Goal: Find specific fact: Find specific fact

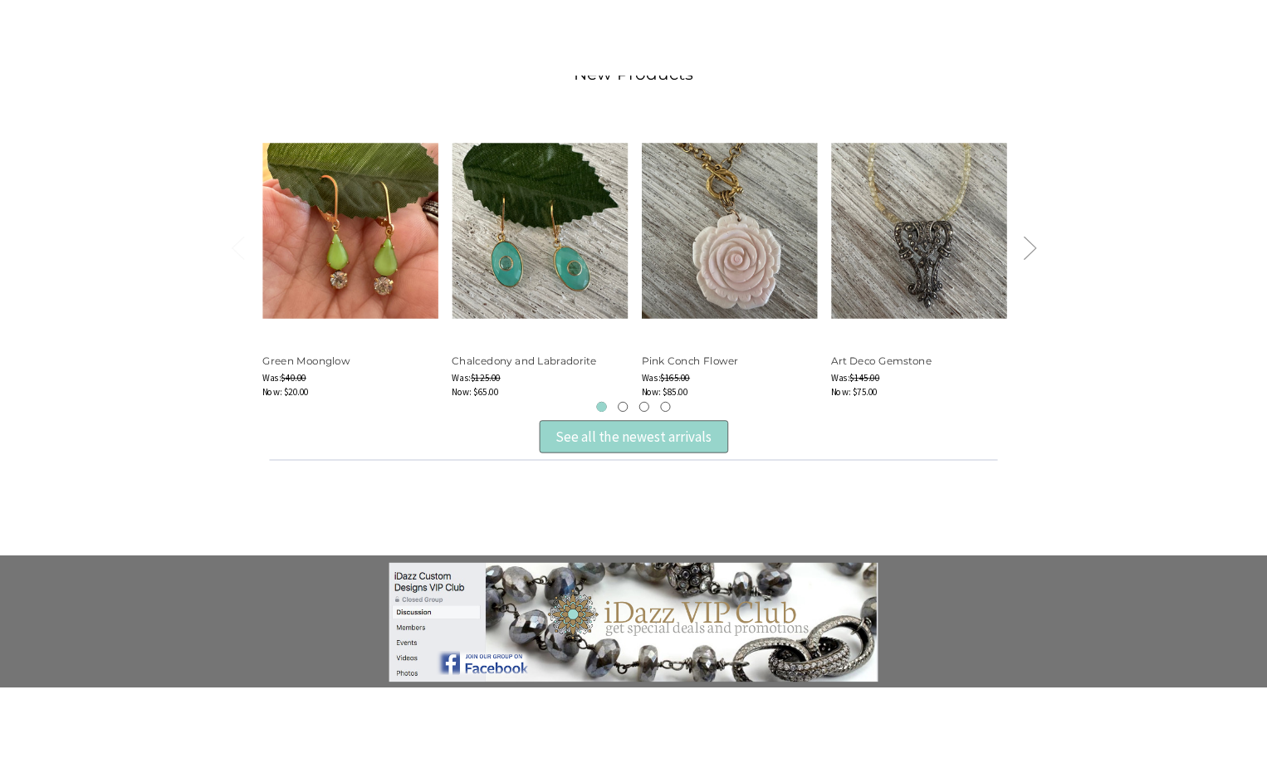
scroll to position [831, 0]
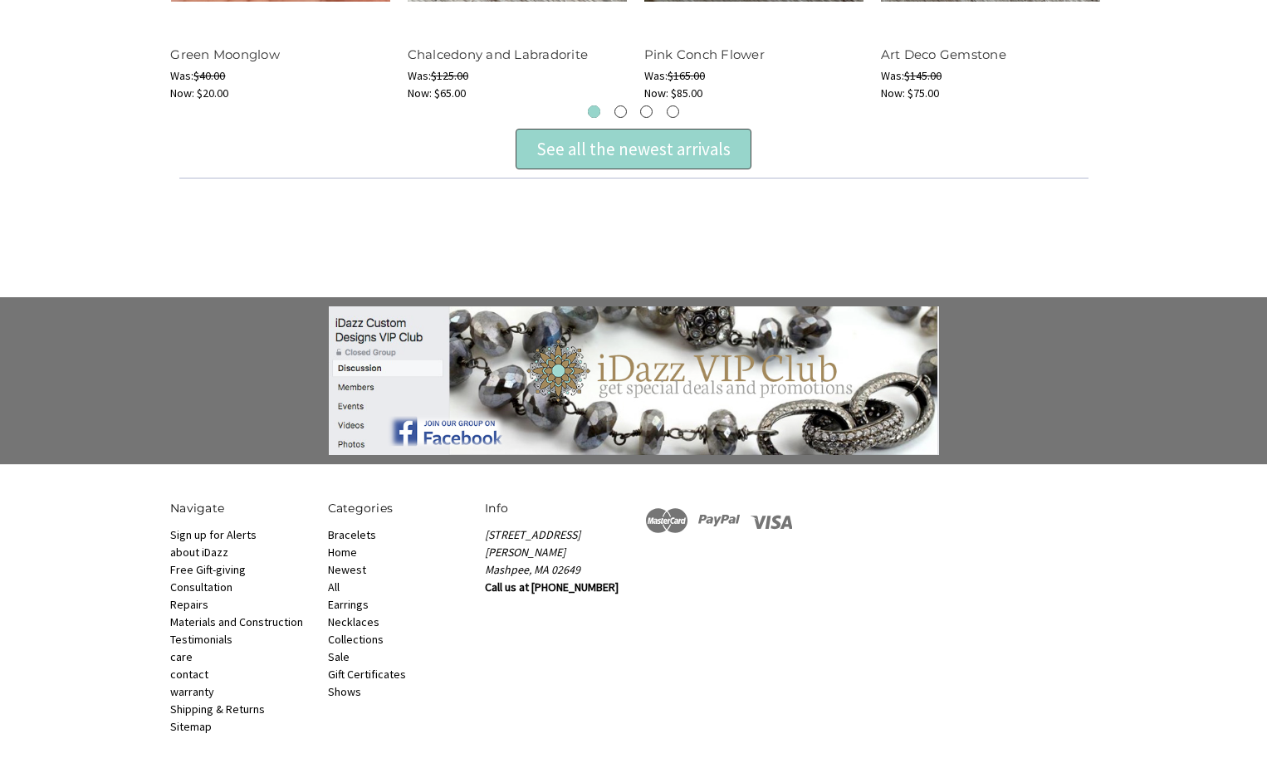
scroll to position [962, 0]
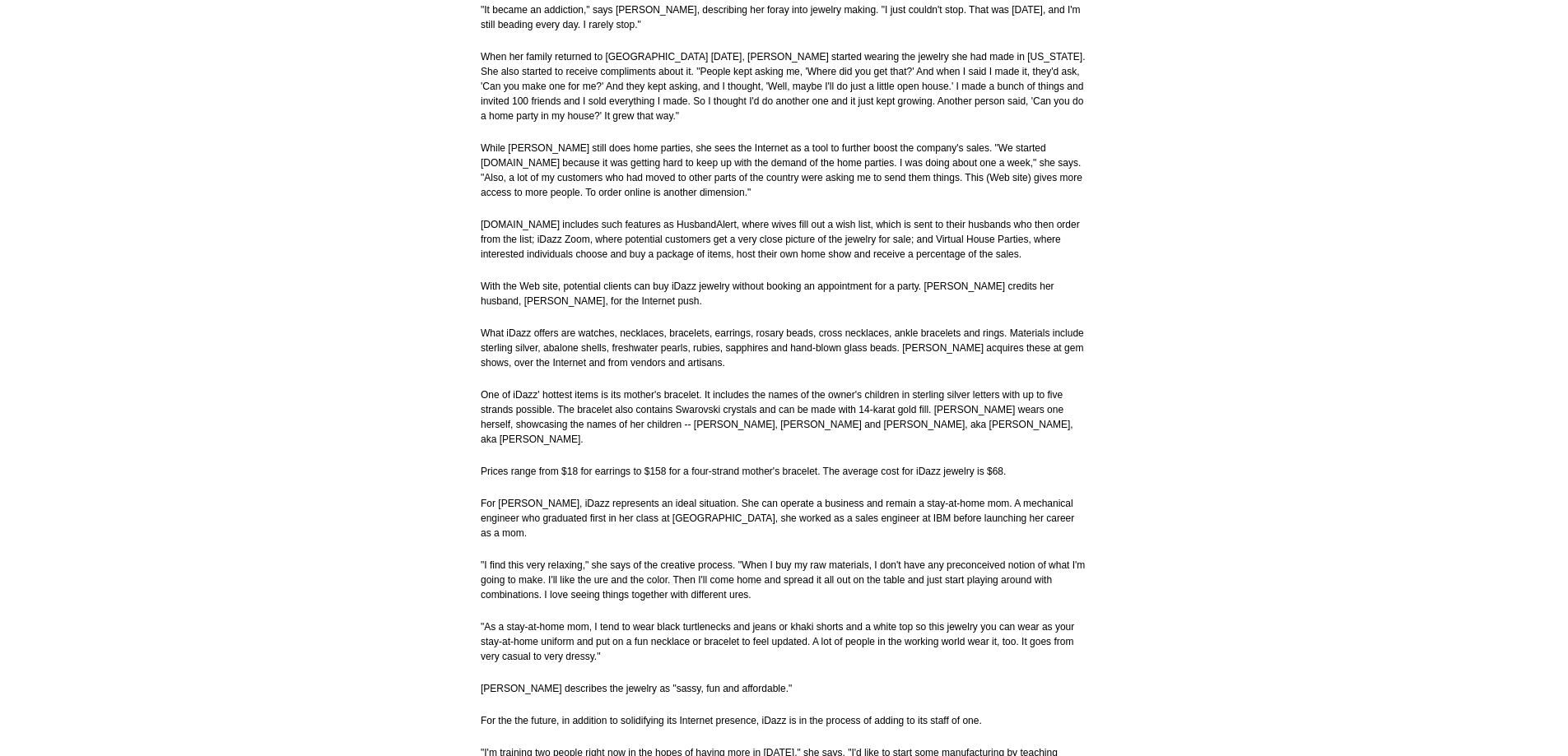
scroll to position [6576, 0]
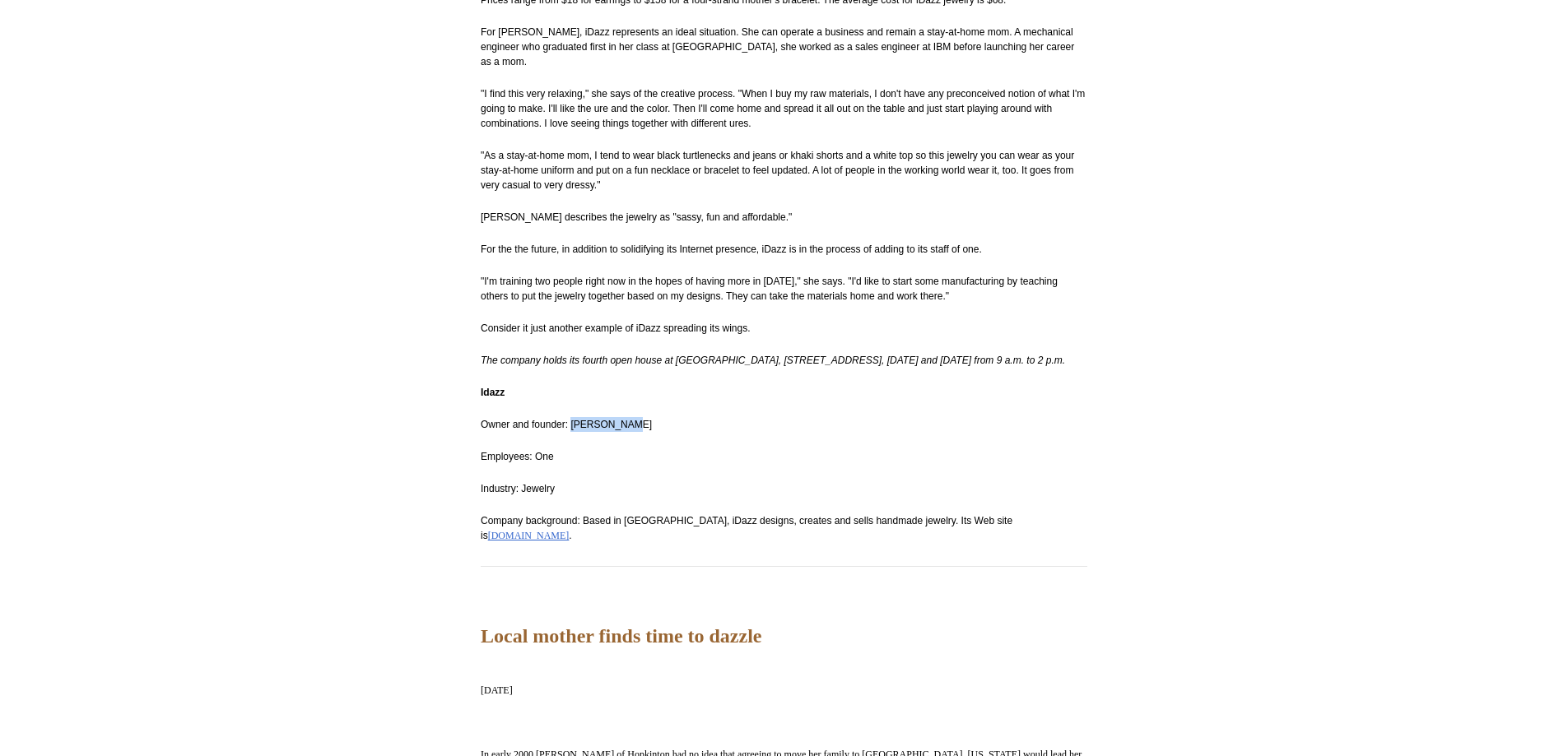
drag, startPoint x: 571, startPoint y: 378, endPoint x: 660, endPoint y: 372, distance: 89.2
click at [660, 417] on p "Owner and founder: [PERSON_NAME]" at bounding box center [784, 424] width 607 height 15
copy span "[PERSON_NAME]"
click at [545, 419] on span "Owner and founder: [PERSON_NAME]" at bounding box center [566, 425] width 171 height 12
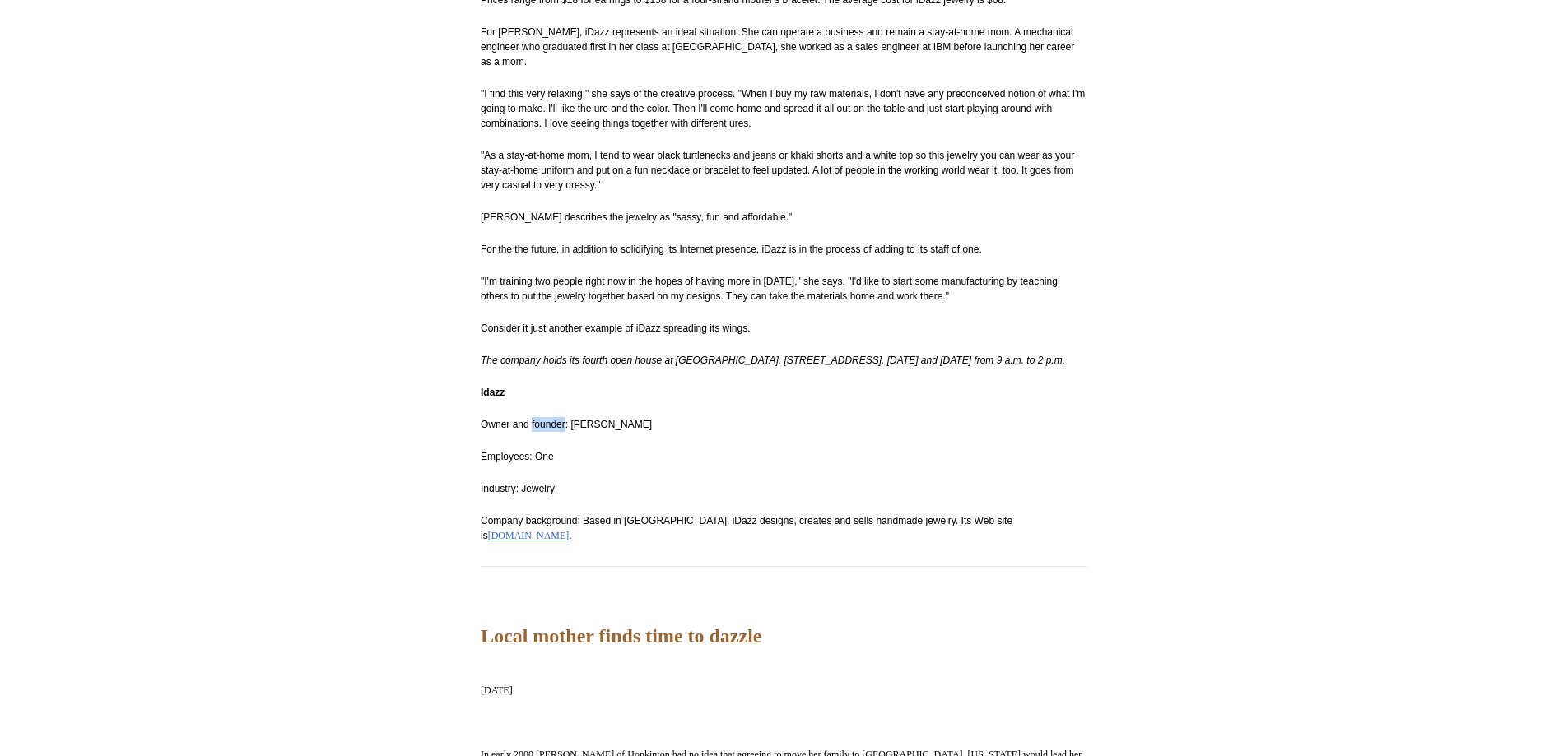
copy span "founder"
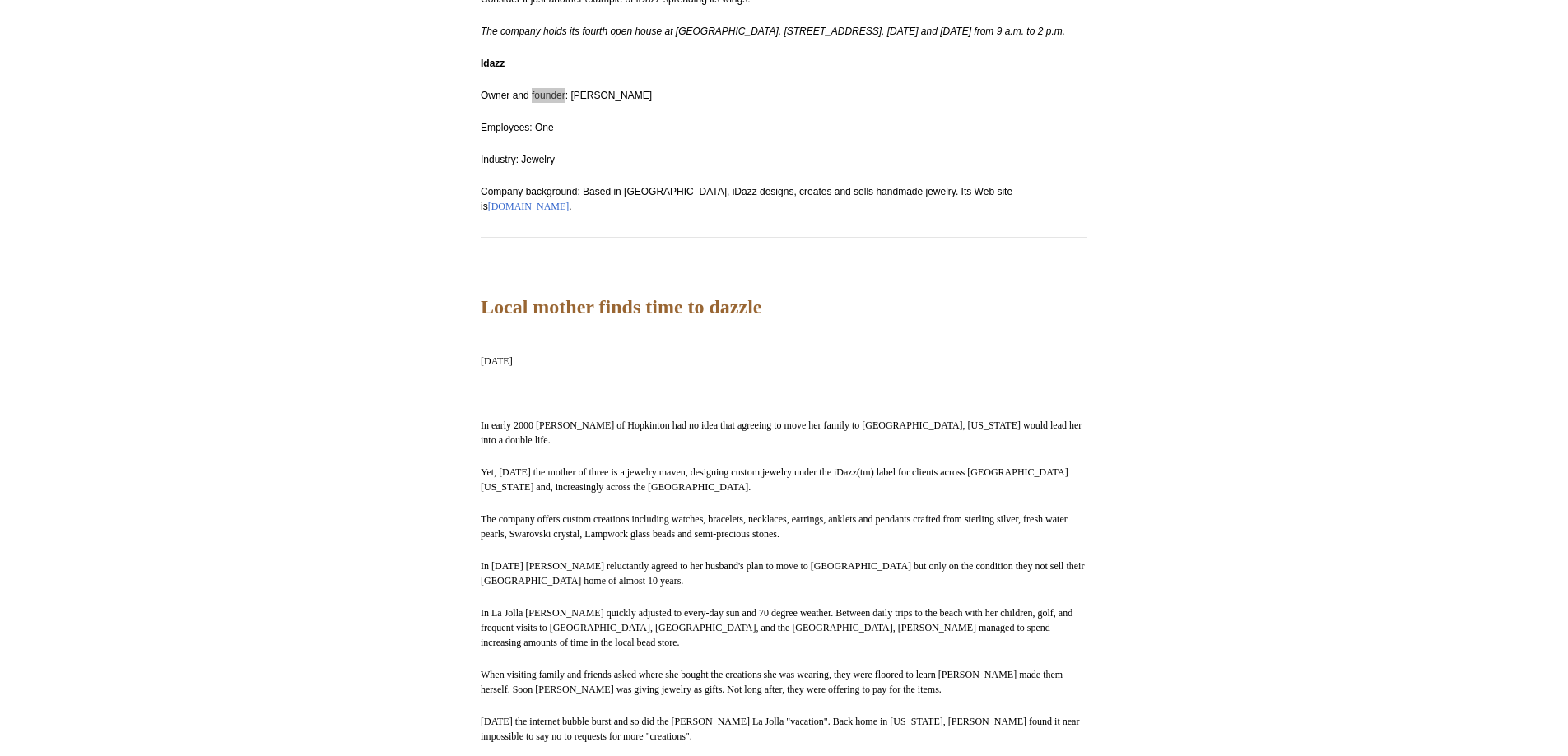
scroll to position [7441, 0]
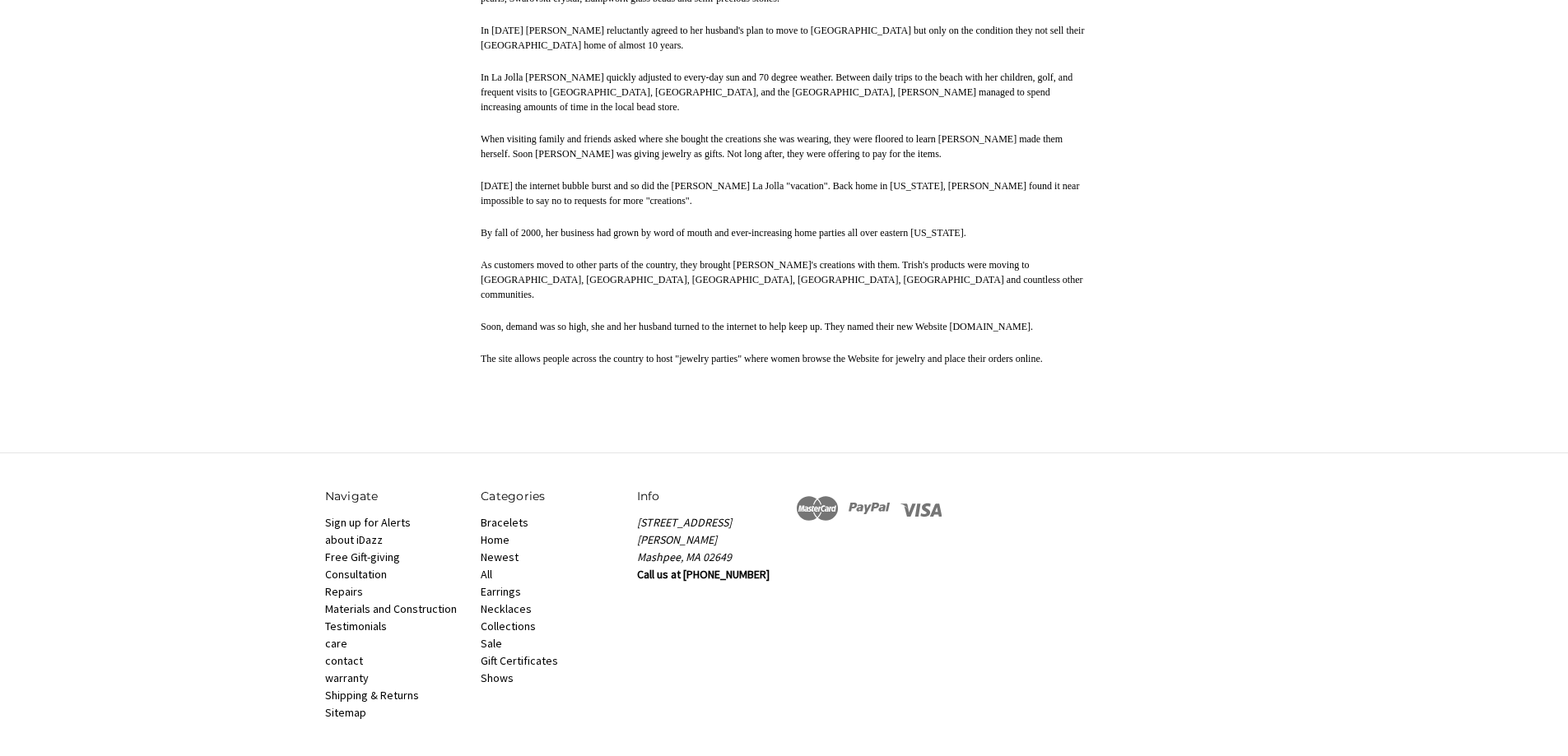
drag, startPoint x: 442, startPoint y: 715, endPoint x: 355, endPoint y: 716, distance: 87.0
click at [355, 755] on p "© 2025 iDazz Custom Designs" at bounding box center [784, 763] width 919 height 15
copy p "iDazz Custom Designs"
